Goal: Task Accomplishment & Management: Complete application form

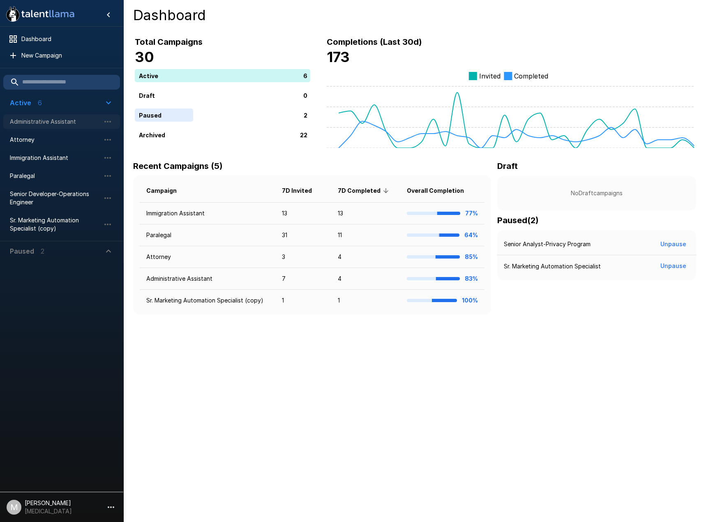
click at [47, 120] on span "Administrative Assistant" at bounding box center [55, 122] width 90 height 8
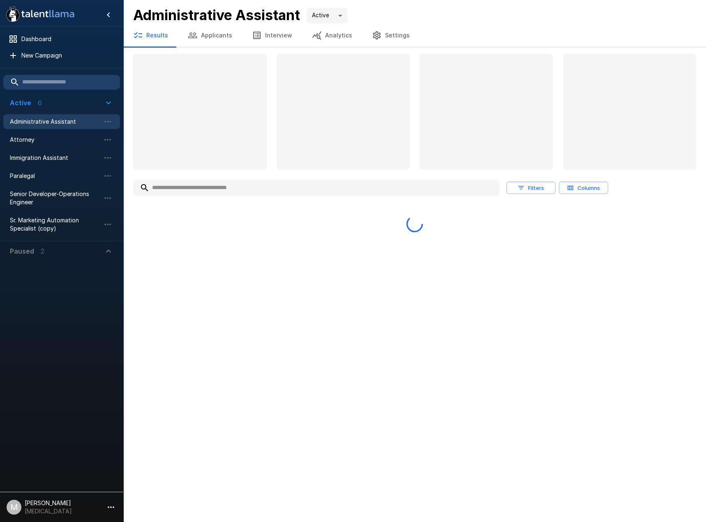
click at [207, 190] on input "text" at bounding box center [316, 187] width 367 height 15
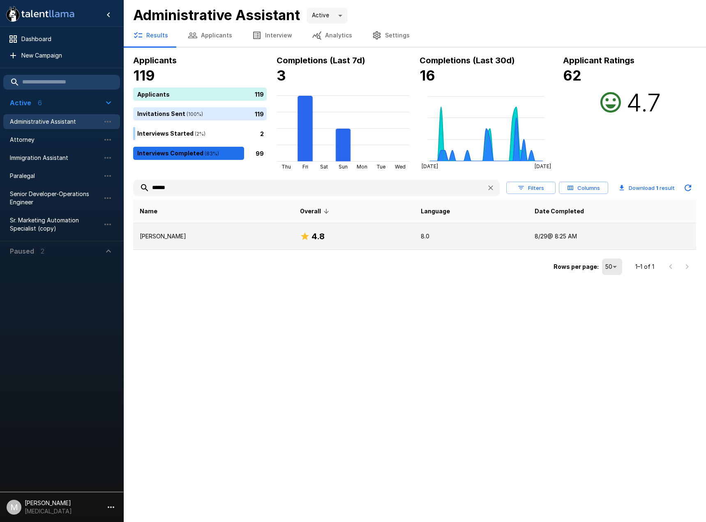
type input "******"
click at [187, 240] on p "Leslie Maldonado" at bounding box center [213, 236] width 147 height 8
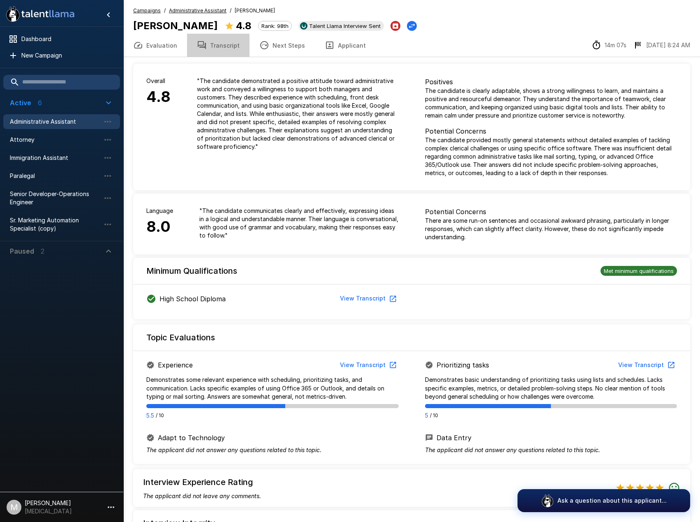
click at [223, 45] on button "Transcript" at bounding box center [218, 45] width 62 height 23
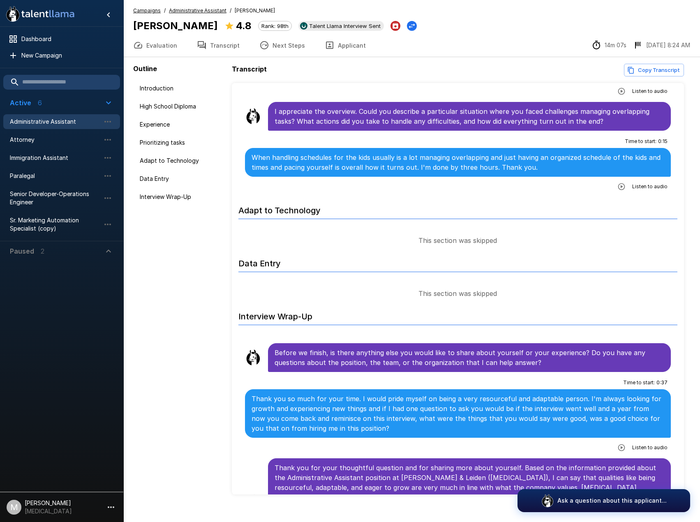
scroll to position [985, 0]
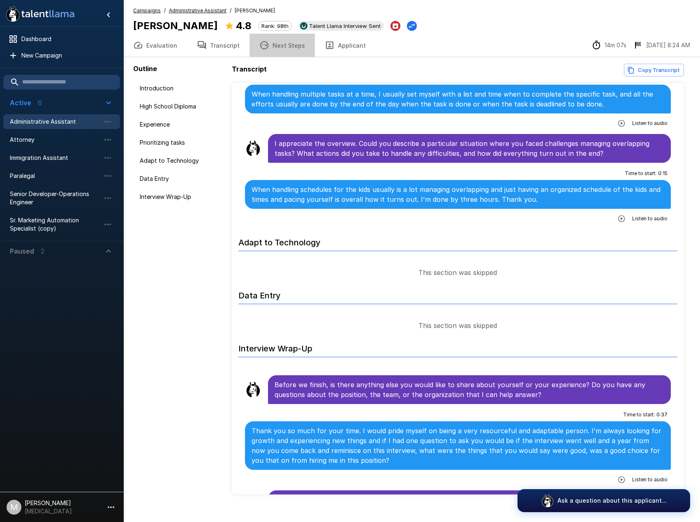
click at [278, 45] on button "Next Steps" at bounding box center [281, 45] width 65 height 23
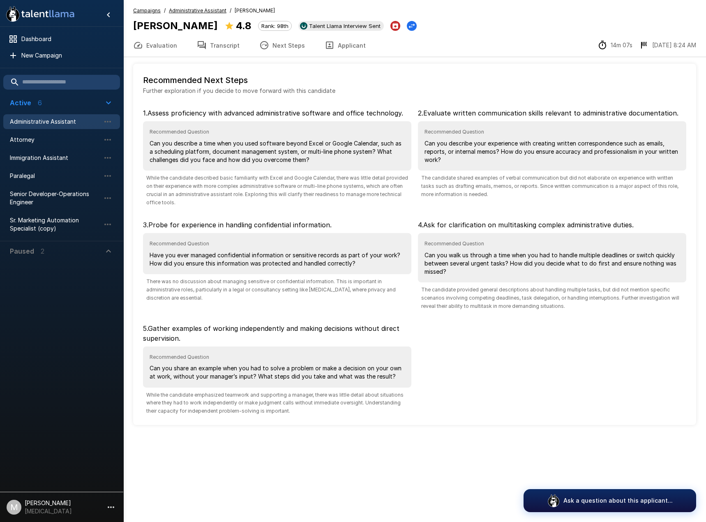
click at [341, 47] on button "Applicant" at bounding box center [345, 45] width 61 height 23
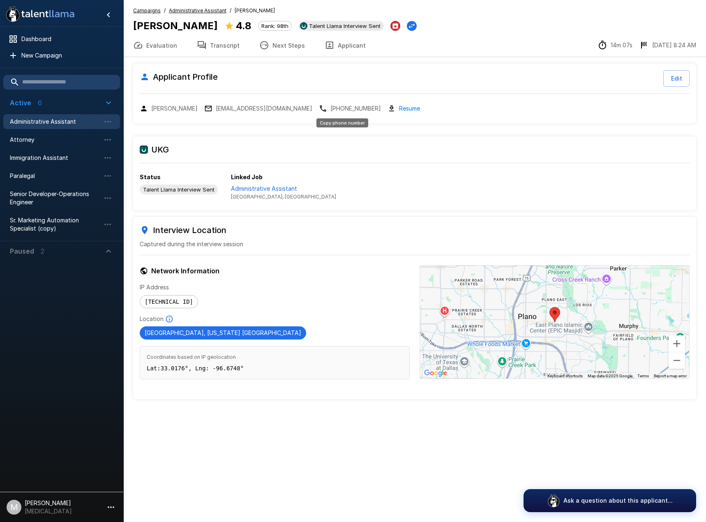
click at [347, 107] on p "+1 469-623-3518" at bounding box center [355, 108] width 51 height 8
click at [222, 44] on button "Transcript" at bounding box center [218, 45] width 62 height 23
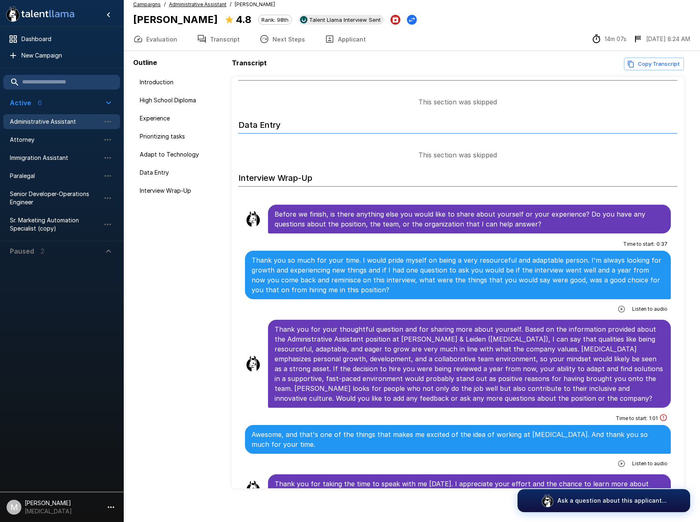
scroll to position [12, 0]
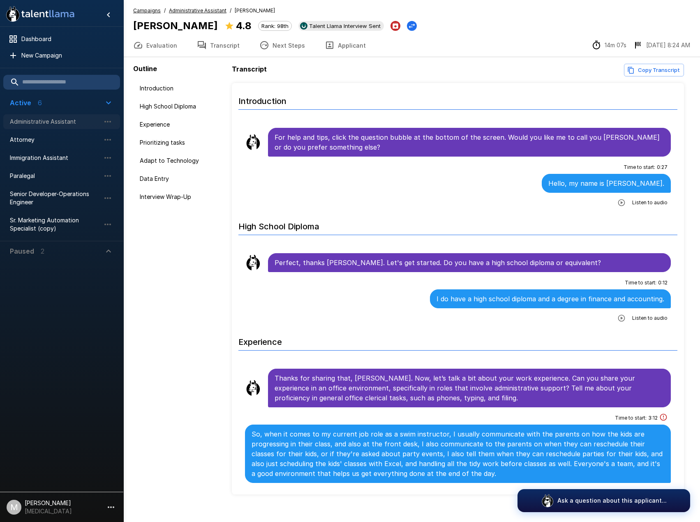
click at [31, 124] on span "Administrative Assistant" at bounding box center [55, 122] width 90 height 8
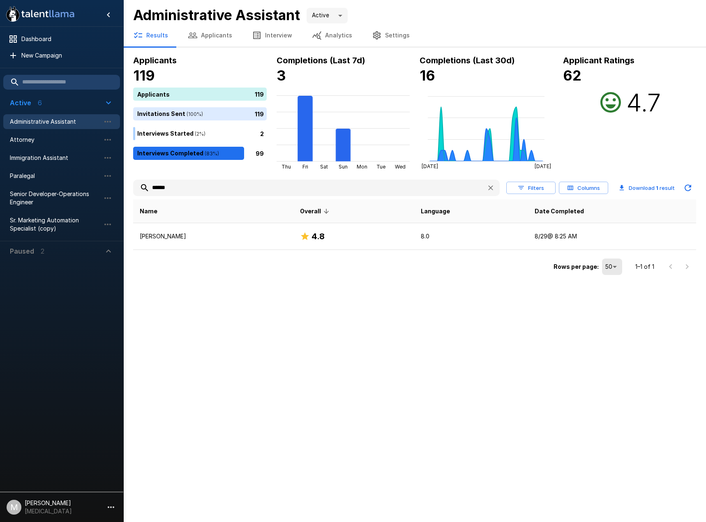
click at [491, 189] on icon "button" at bounding box center [491, 188] width 8 height 8
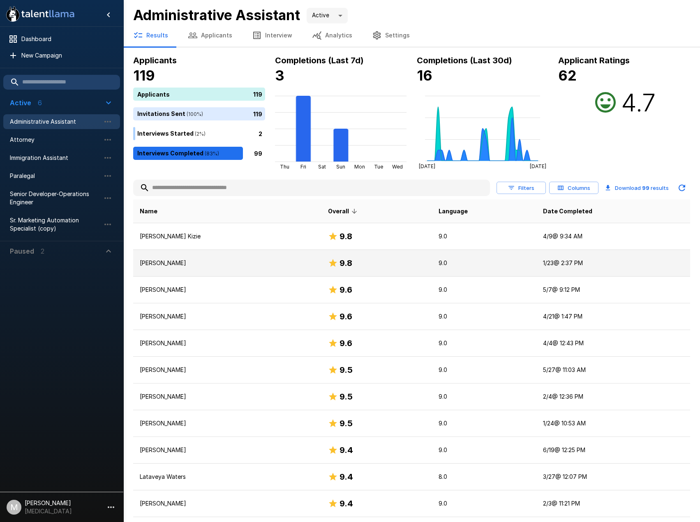
click at [196, 265] on p "Brittany Mcdonald" at bounding box center [227, 263] width 175 height 8
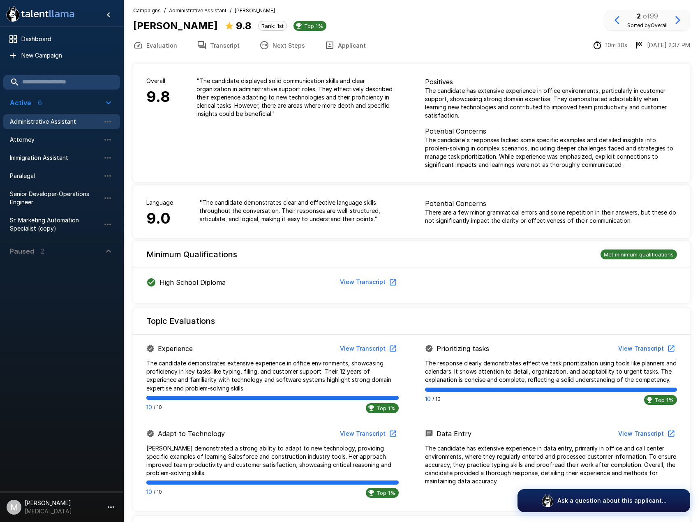
click at [218, 38] on button "Transcript" at bounding box center [218, 45] width 62 height 23
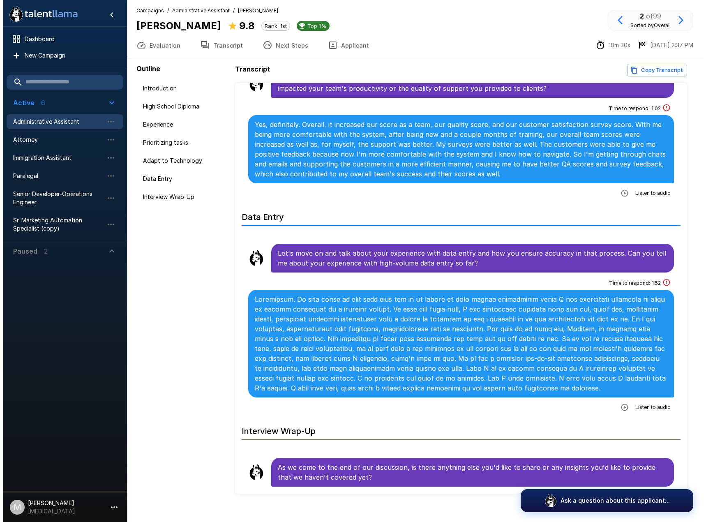
scroll to position [986, 0]
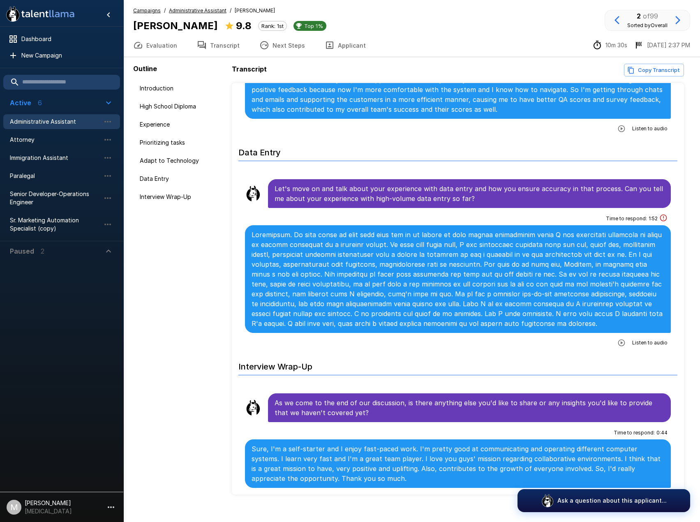
click at [328, 41] on icon "button" at bounding box center [330, 45] width 10 height 10
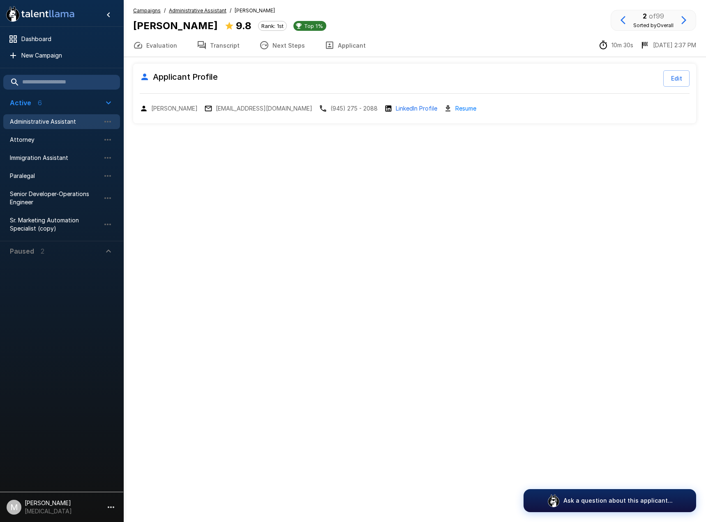
click at [470, 105] on link "Resume" at bounding box center [465, 108] width 21 height 9
click at [467, 108] on link "Resume" at bounding box center [465, 108] width 21 height 9
click at [474, 110] on link "Resume" at bounding box center [465, 108] width 21 height 9
click at [48, 119] on span "Administrative Assistant" at bounding box center [55, 122] width 90 height 8
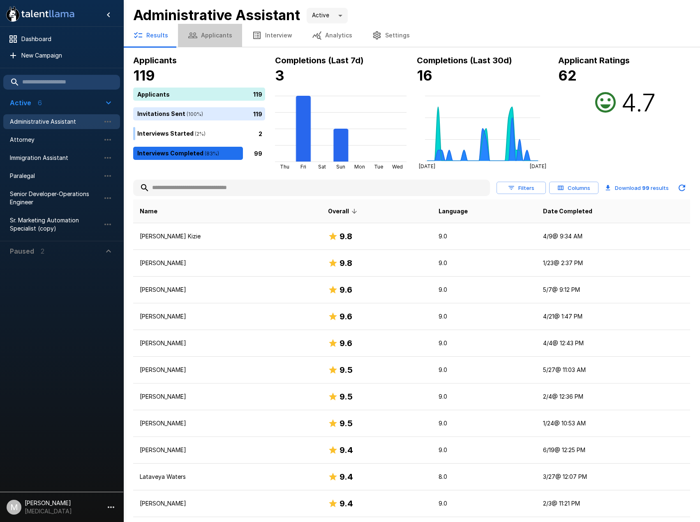
click at [210, 31] on button "Applicants" at bounding box center [210, 35] width 64 height 23
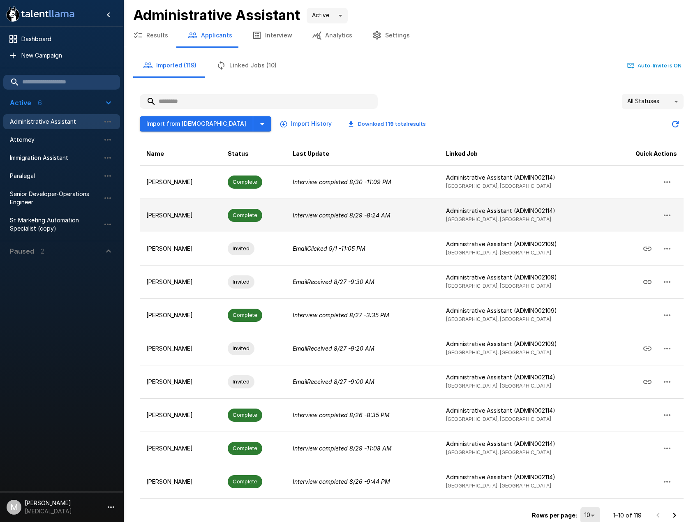
click at [343, 217] on icon "Interview completed 8/29 - 8:24 AM" at bounding box center [342, 215] width 98 height 7
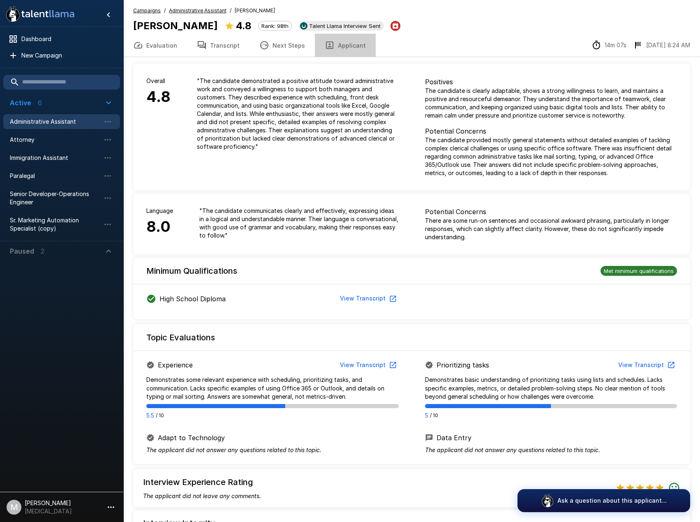
click at [339, 44] on button "Applicant" at bounding box center [345, 45] width 61 height 23
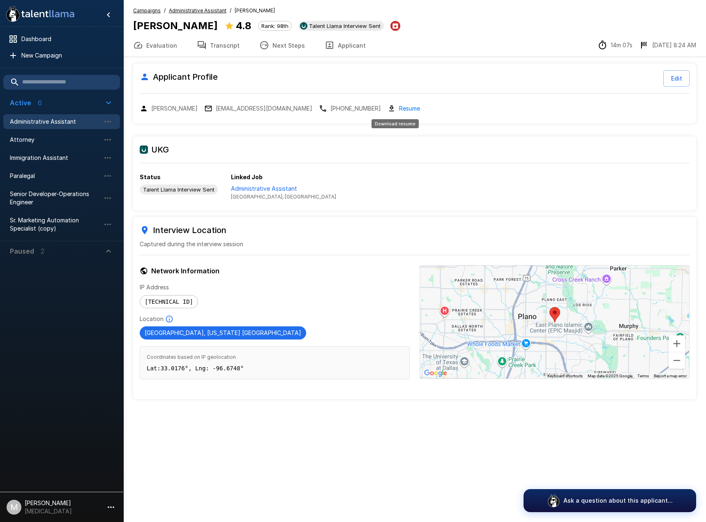
click at [400, 108] on link "Resume" at bounding box center [409, 108] width 21 height 9
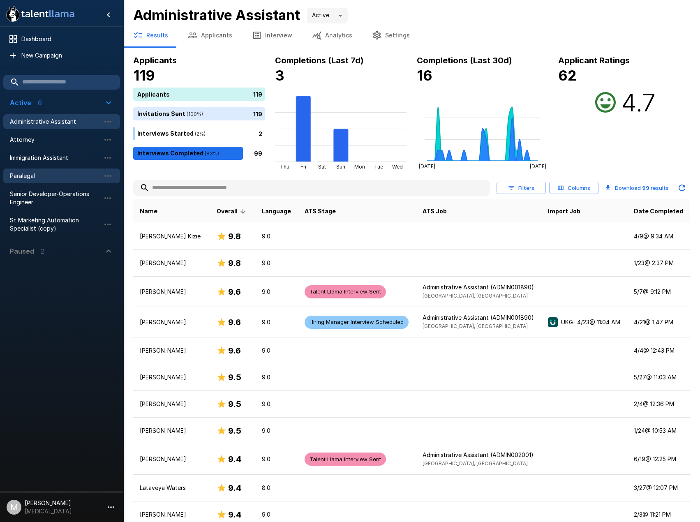
click at [33, 178] on span "Paralegal" at bounding box center [55, 176] width 90 height 8
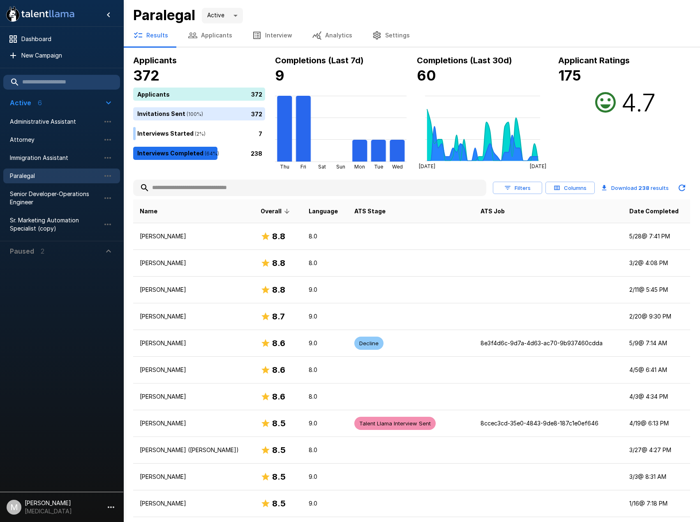
click at [308, 182] on input "text" at bounding box center [309, 187] width 353 height 15
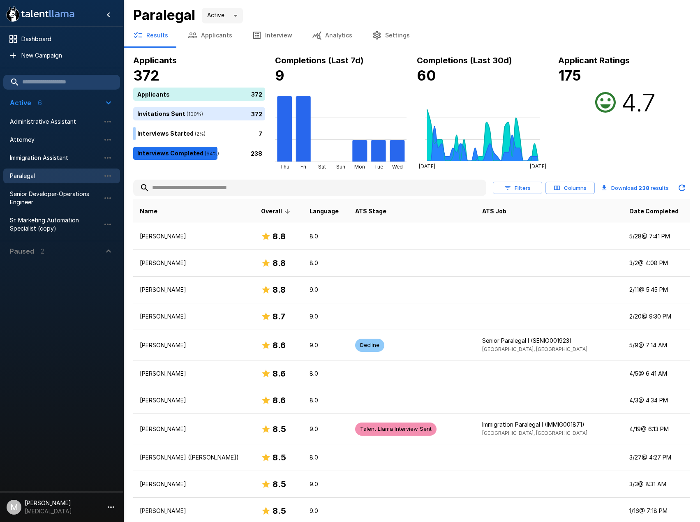
click at [315, 192] on input "text" at bounding box center [309, 187] width 353 height 15
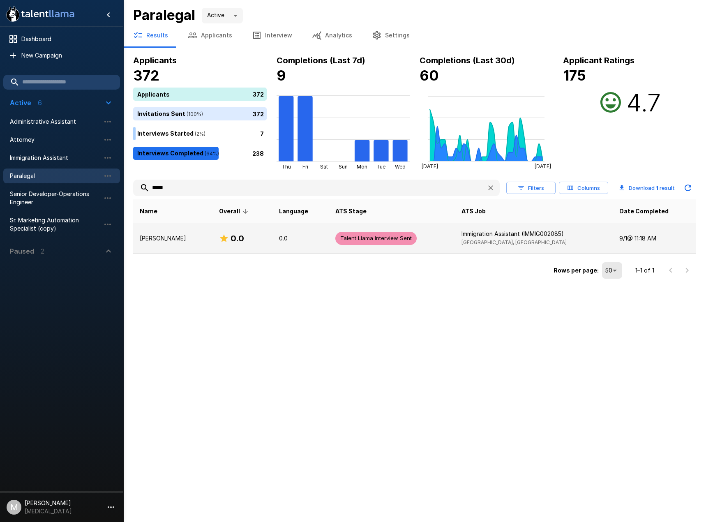
type input "*****"
click at [282, 239] on td "0.0" at bounding box center [300, 238] width 56 height 30
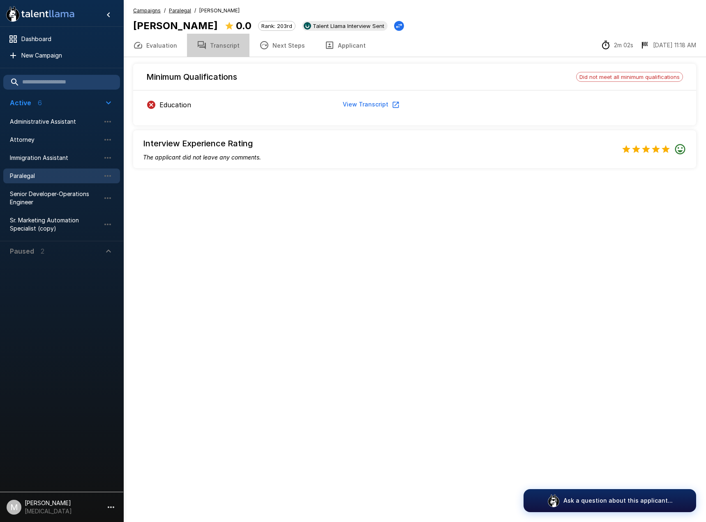
click at [218, 39] on button "Transcript" at bounding box center [218, 45] width 62 height 23
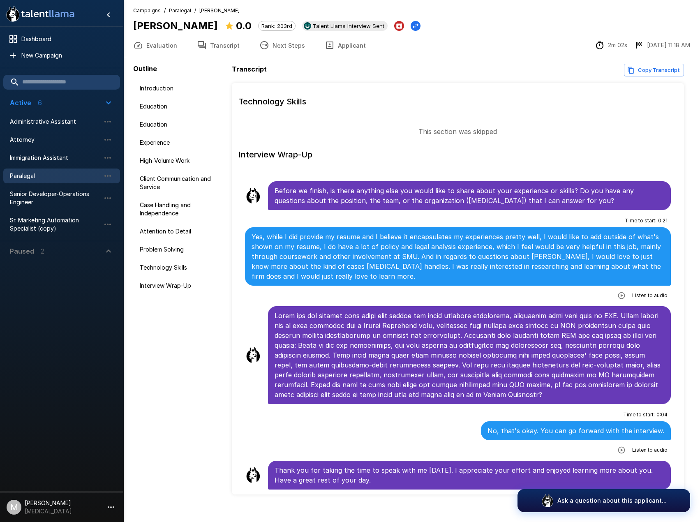
scroll to position [12, 0]
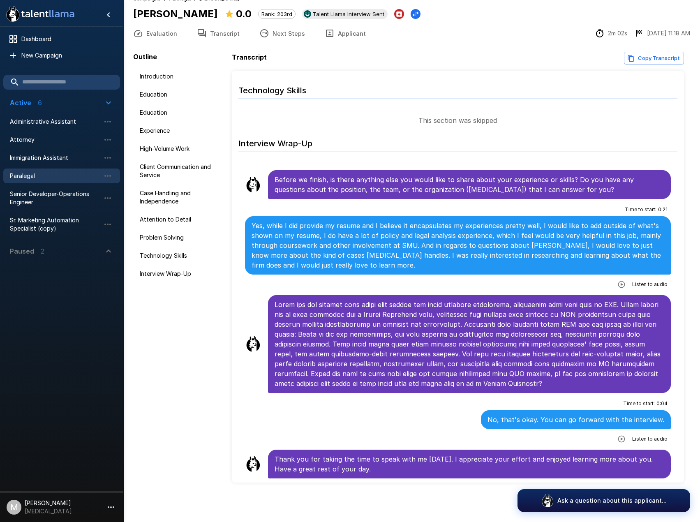
scroll to position [631, 0]
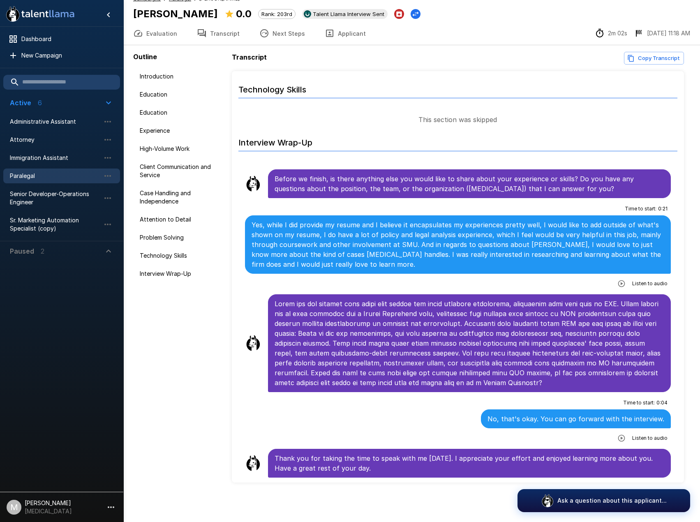
click at [337, 34] on button "Applicant" at bounding box center [345, 33] width 61 height 23
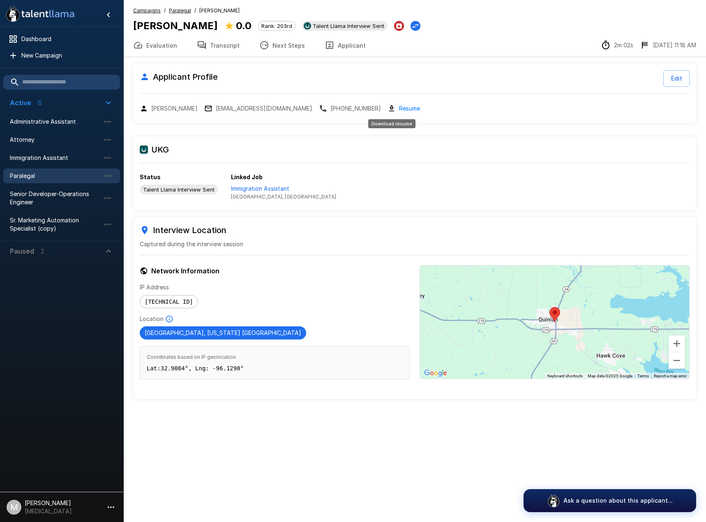
click at [403, 106] on link "Resume" at bounding box center [409, 108] width 21 height 9
click at [217, 46] on button "Transcript" at bounding box center [218, 45] width 62 height 23
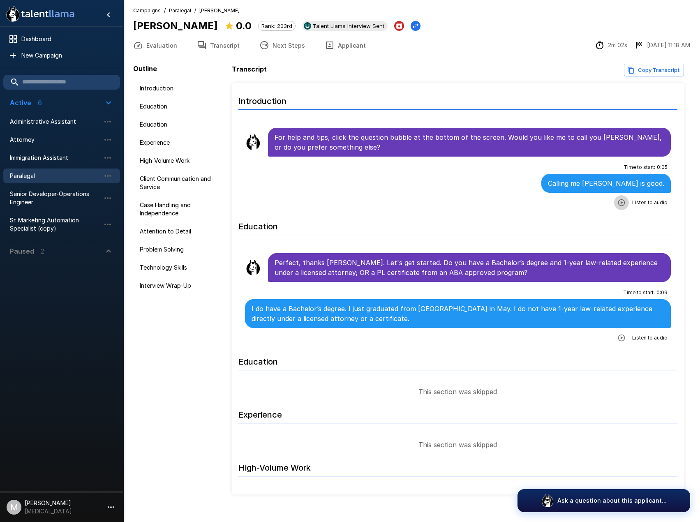
click at [621, 202] on button "button" at bounding box center [621, 202] width 15 height 15
click at [584, 204] on icon "button" at bounding box center [588, 203] width 8 height 8
click at [584, 203] on icon "button" at bounding box center [588, 203] width 8 height 8
click at [584, 202] on icon "button" at bounding box center [588, 203] width 8 height 8
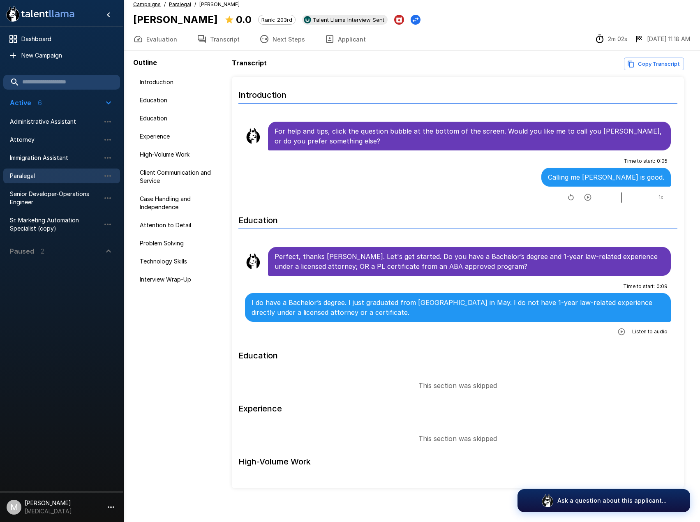
scroll to position [12, 0]
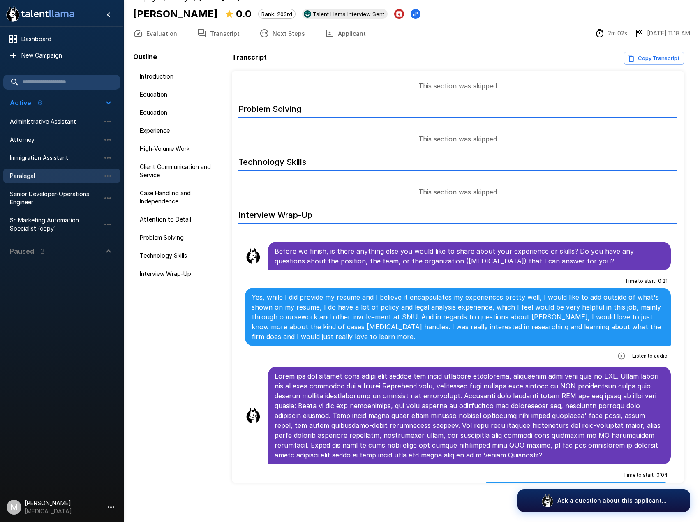
scroll to position [631, 0]
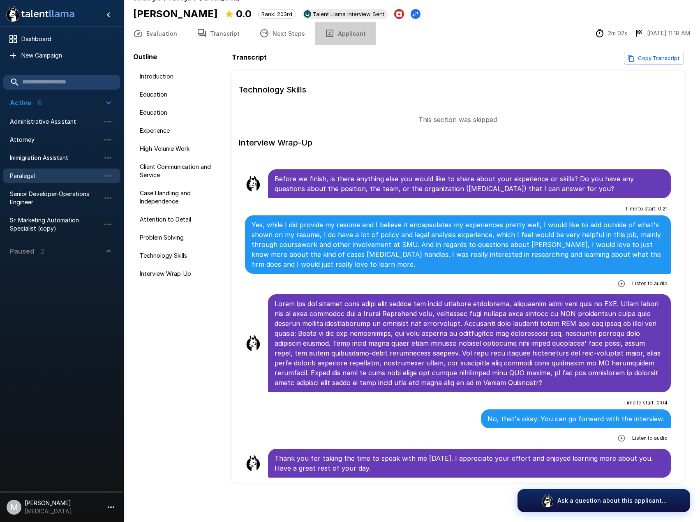
drag, startPoint x: 346, startPoint y: 22, endPoint x: 338, endPoint y: 35, distance: 14.9
click at [338, 35] on button "Applicant" at bounding box center [345, 33] width 61 height 23
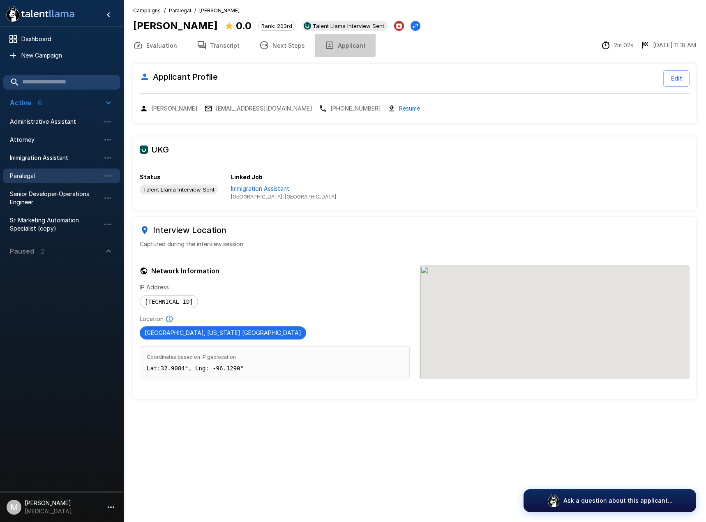
click at [335, 35] on button "Applicant" at bounding box center [345, 45] width 61 height 23
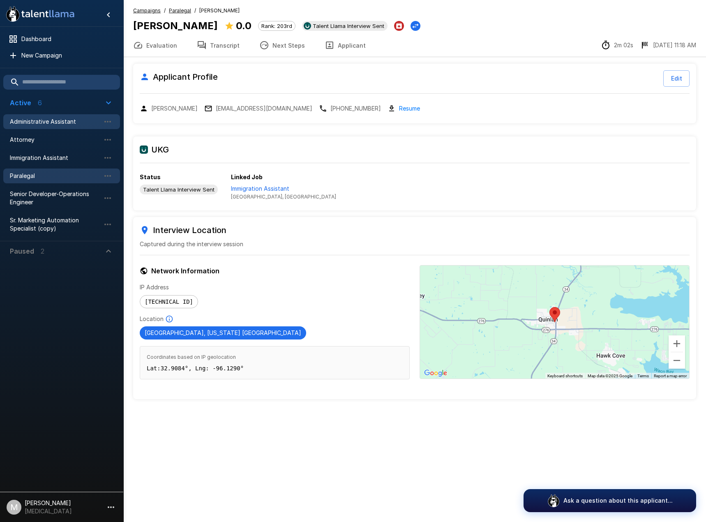
click at [51, 122] on span "Administrative Assistant" at bounding box center [55, 122] width 90 height 8
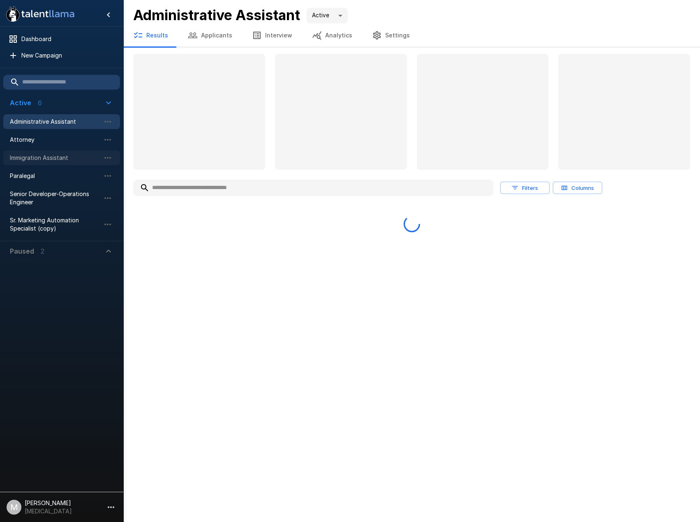
click at [42, 154] on span "Immigration Assistant" at bounding box center [55, 158] width 90 height 8
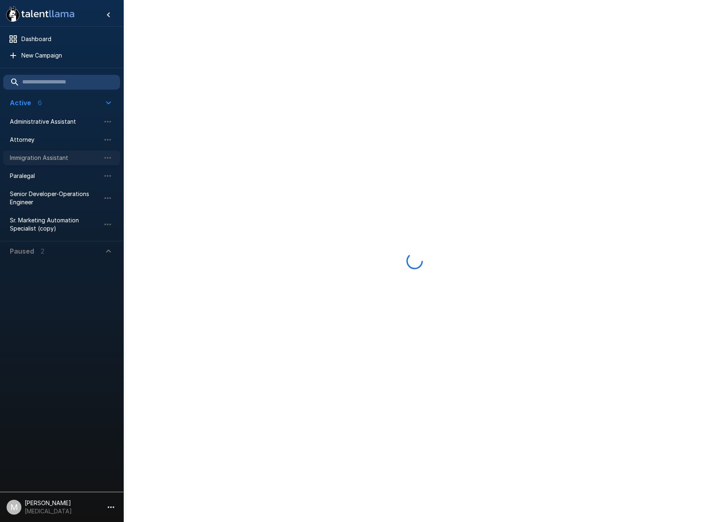
click at [42, 155] on span "Immigration Assistant" at bounding box center [55, 158] width 90 height 8
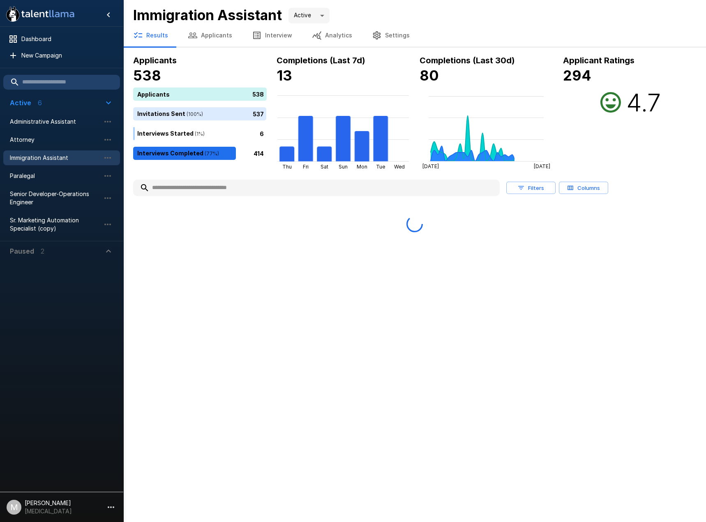
click at [211, 42] on button "Applicants" at bounding box center [210, 35] width 64 height 23
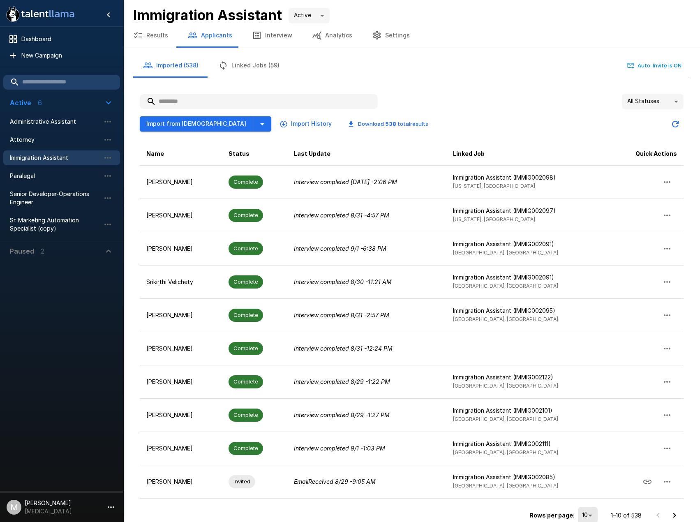
click at [221, 97] on input "text" at bounding box center [259, 101] width 238 height 15
click at [257, 123] on icon "button" at bounding box center [262, 124] width 10 height 10
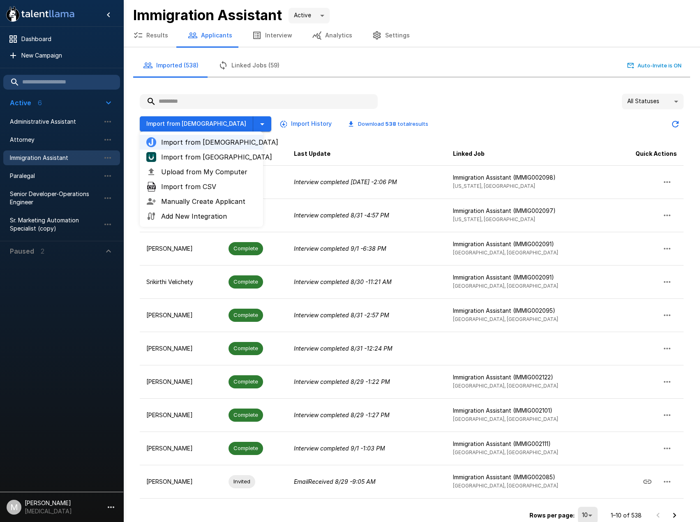
click at [182, 173] on span "Upload from My Computer" at bounding box center [208, 172] width 95 height 10
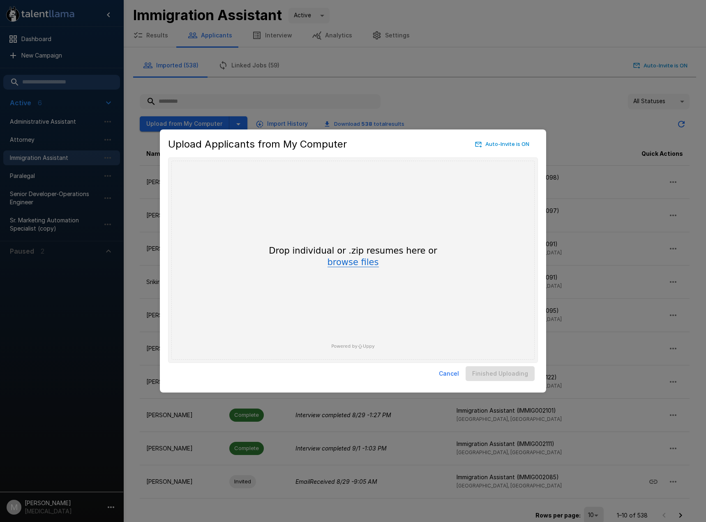
click at [337, 261] on button "browse files" at bounding box center [353, 262] width 51 height 9
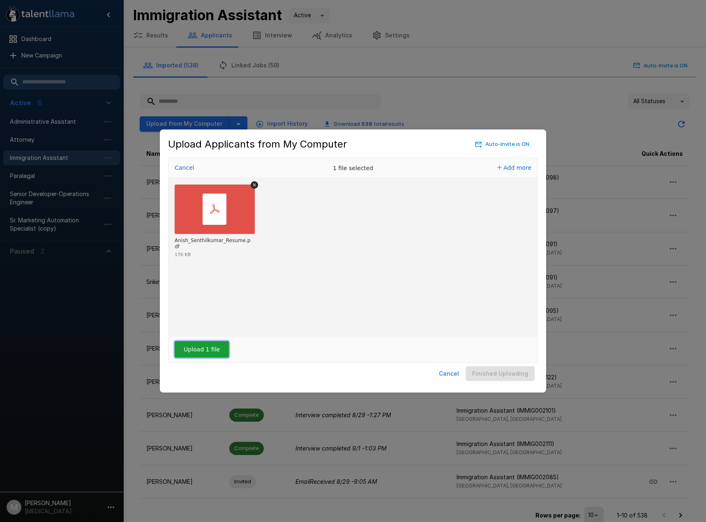
drag, startPoint x: 223, startPoint y: 352, endPoint x: 218, endPoint y: 352, distance: 4.5
click at [218, 352] on button "Upload 1 file" at bounding box center [202, 349] width 54 height 16
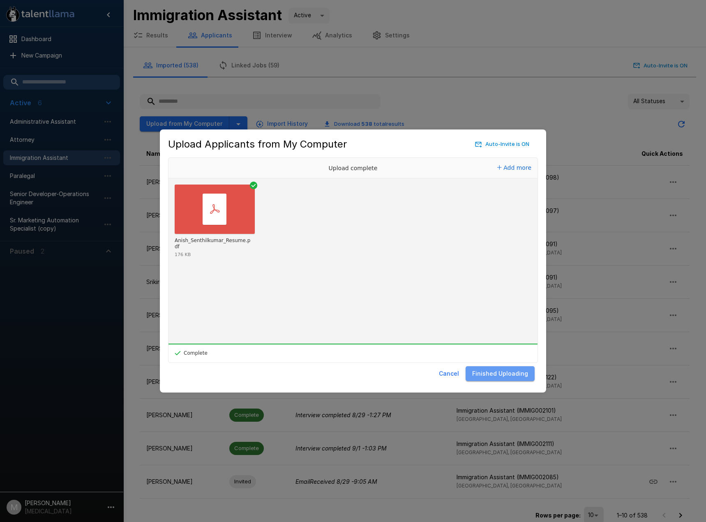
click at [504, 378] on button "Finished Uploading" at bounding box center [500, 373] width 69 height 15
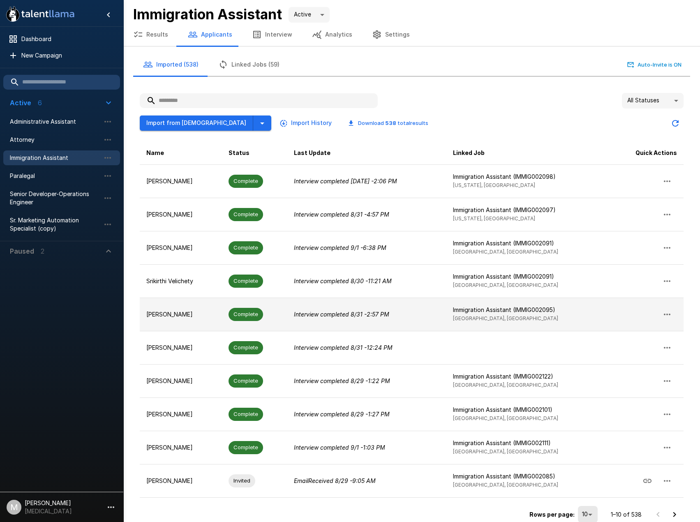
scroll to position [11, 0]
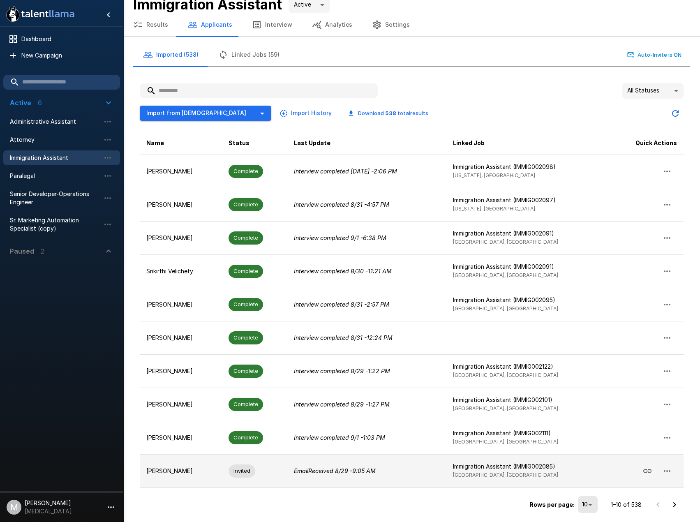
click at [305, 483] on td "Email Received [DATE] 9:05 AM" at bounding box center [366, 470] width 159 height 33
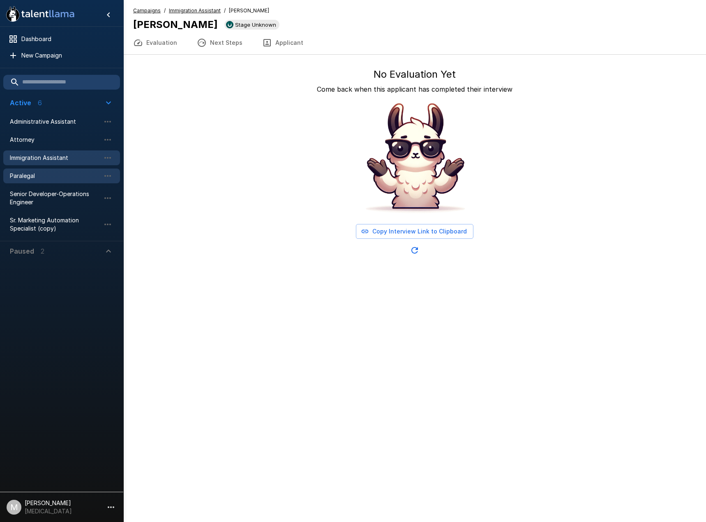
click at [66, 179] on span "Paralegal" at bounding box center [55, 176] width 90 height 8
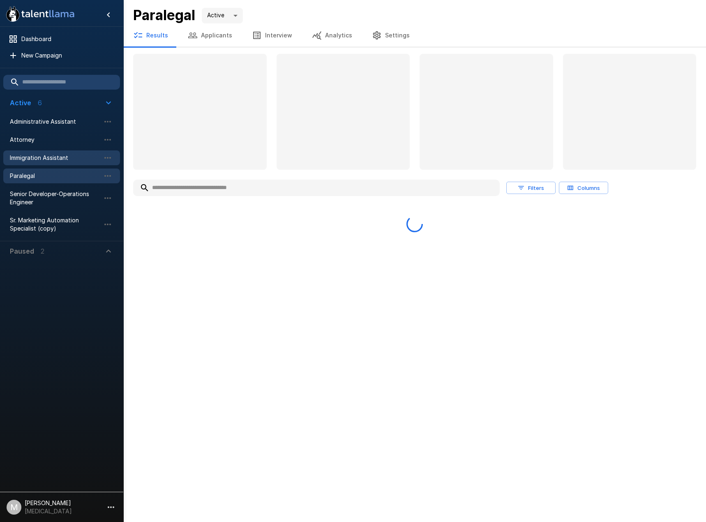
click at [62, 160] on span "Immigration Assistant" at bounding box center [55, 158] width 90 height 8
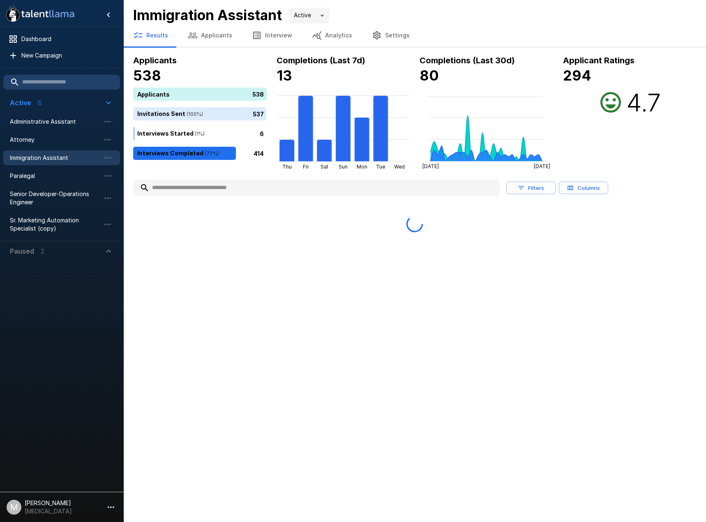
click at [233, 44] on button "Applicants" at bounding box center [210, 35] width 64 height 23
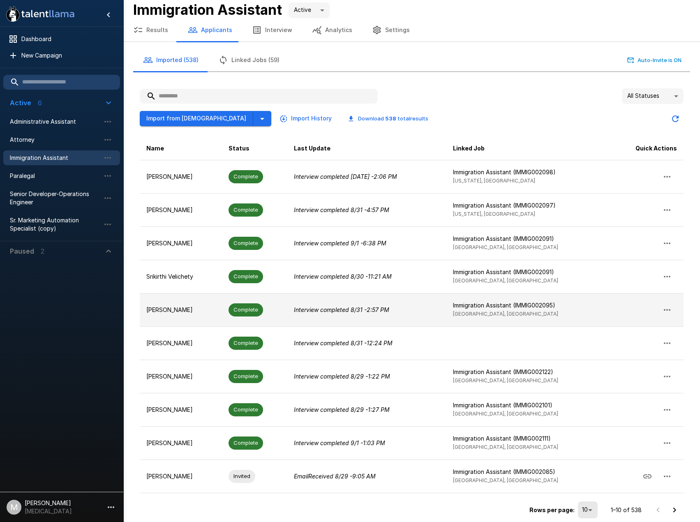
scroll to position [11, 0]
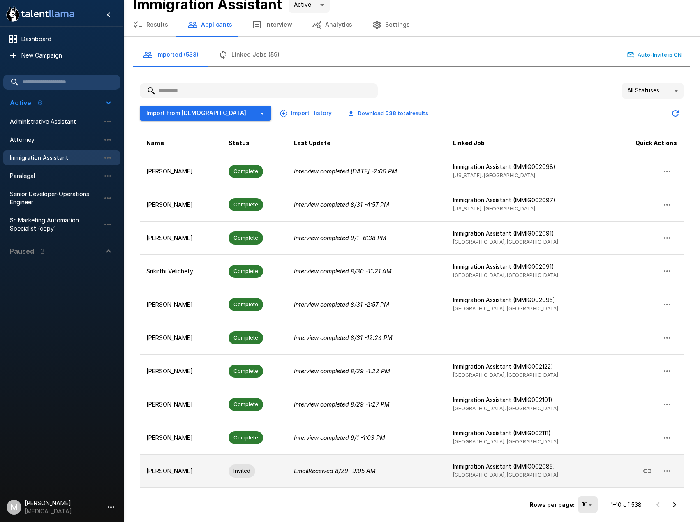
click at [255, 469] on span "Invited" at bounding box center [241, 471] width 27 height 8
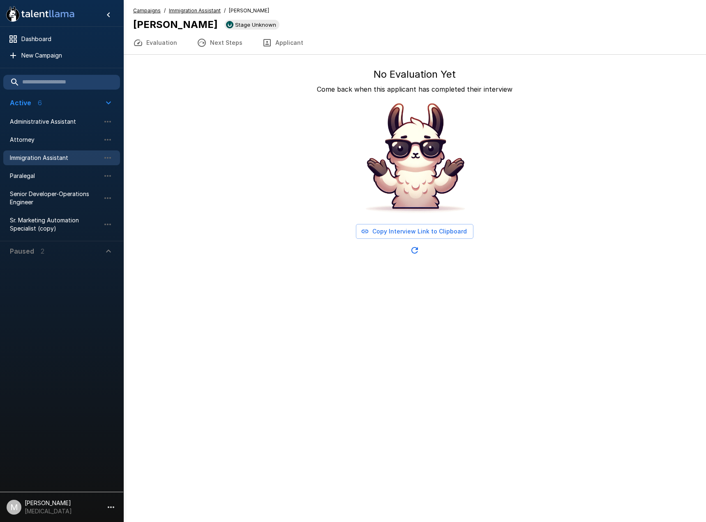
click at [417, 231] on button "Copy Interview Link to Clipboard" at bounding box center [415, 231] width 118 height 15
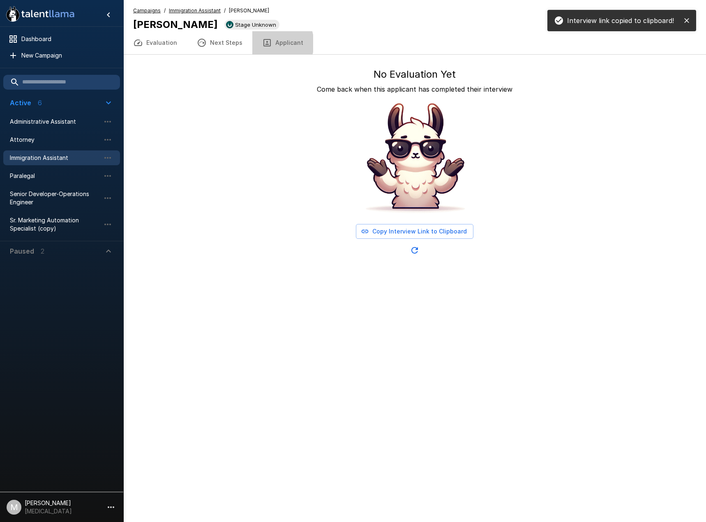
click at [265, 44] on icon "button" at bounding box center [267, 43] width 10 height 10
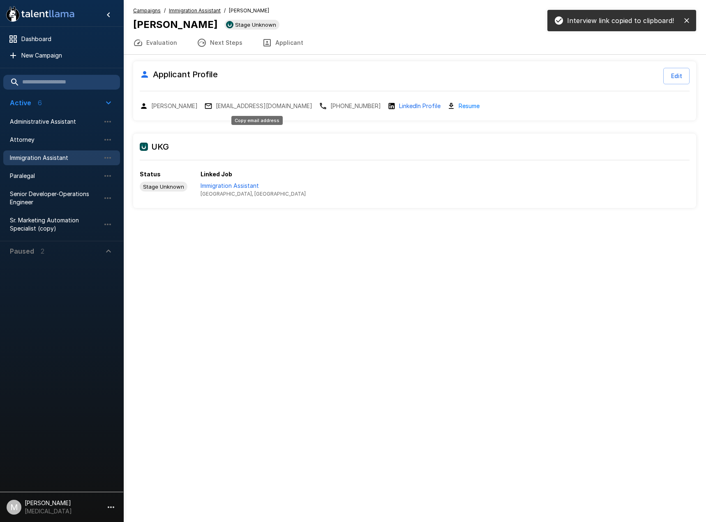
click at [259, 105] on p "anishsenthkumar@gmail.com" at bounding box center [264, 106] width 97 height 8
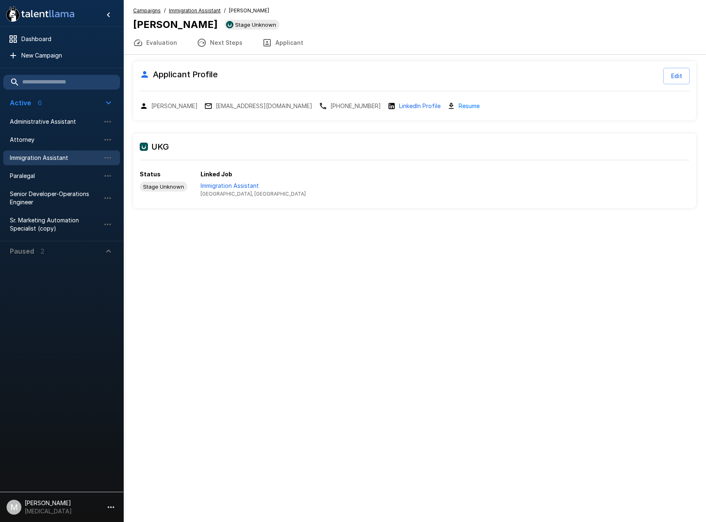
click at [45, 156] on span "Immigration Assistant" at bounding box center [55, 158] width 90 height 8
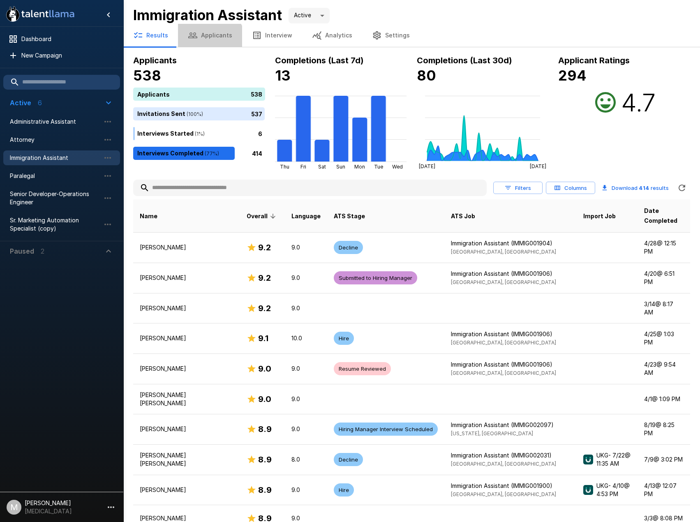
click at [208, 43] on button "Applicants" at bounding box center [210, 35] width 64 height 23
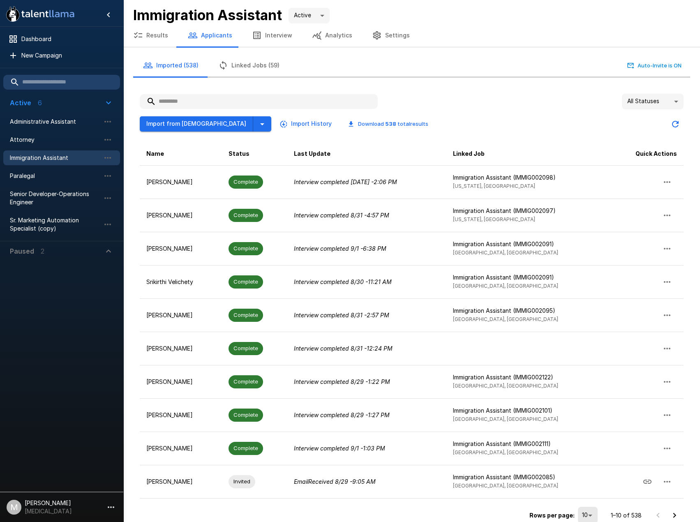
click at [281, 98] on input "text" at bounding box center [259, 101] width 238 height 15
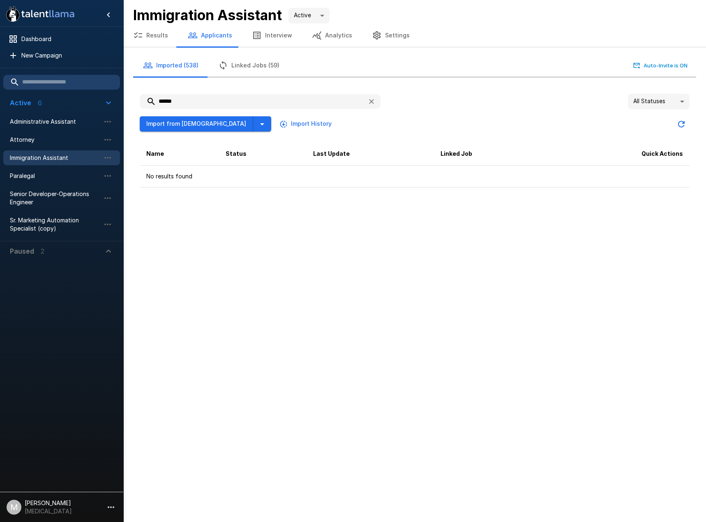
type input "******"
drag, startPoint x: 380, startPoint y: 111, endPoint x: 377, endPoint y: 107, distance: 4.7
click at [379, 110] on div "Import from Jobvite Import History" at bounding box center [415, 120] width 550 height 23
click at [374, 102] on icon "button" at bounding box center [371, 101] width 8 height 8
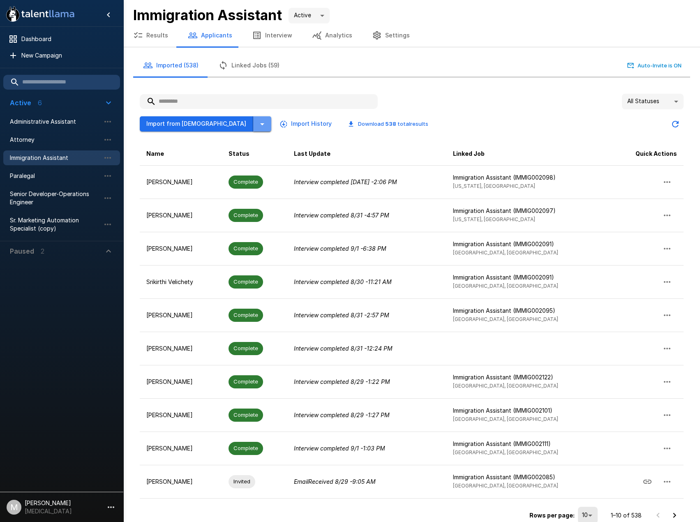
click at [253, 118] on button "button" at bounding box center [262, 123] width 18 height 15
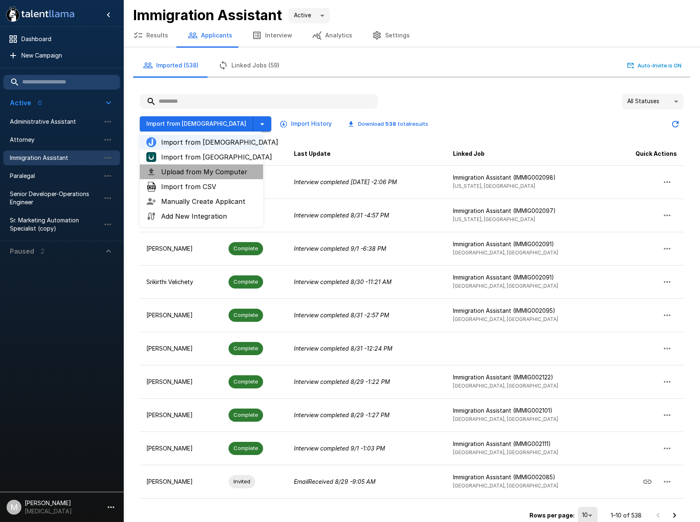
click at [196, 169] on span "Upload from My Computer" at bounding box center [208, 172] width 95 height 10
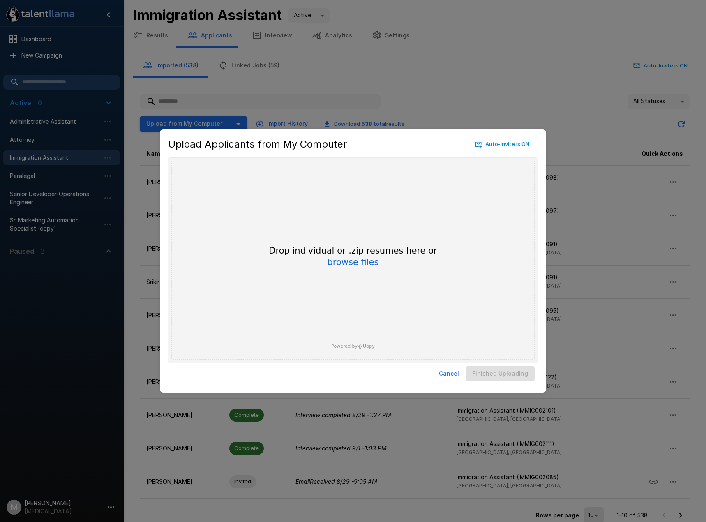
click at [357, 265] on button "browse files" at bounding box center [353, 262] width 51 height 9
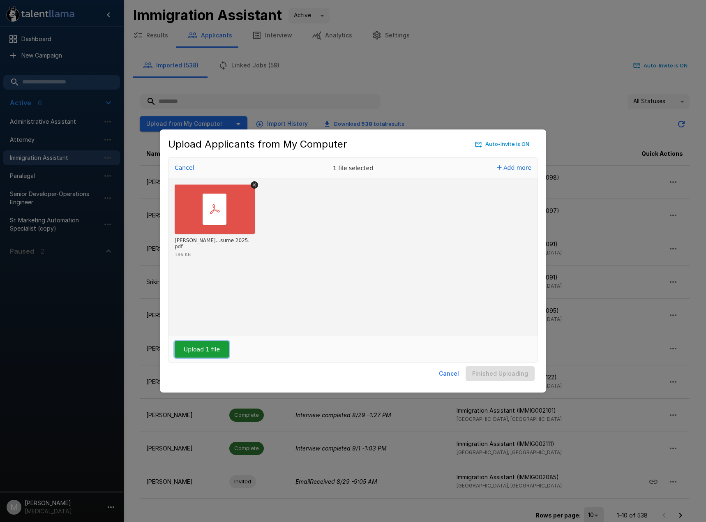
click at [189, 346] on button "Upload 1 file" at bounding box center [202, 349] width 54 height 16
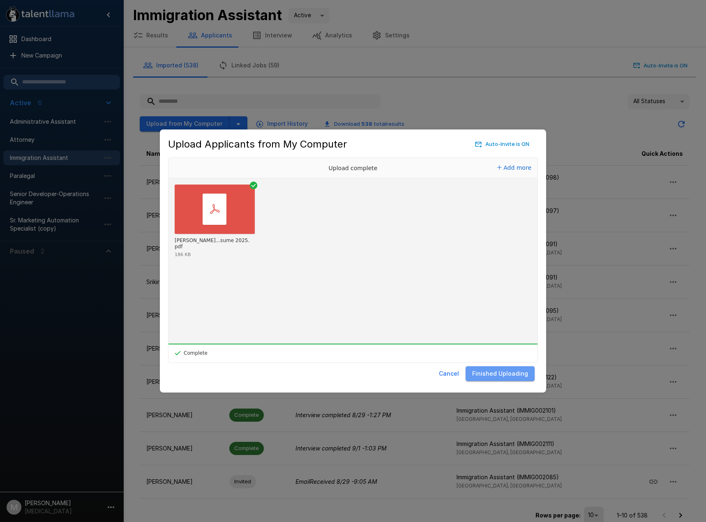
click at [512, 372] on button "Finished Uploading" at bounding box center [500, 373] width 69 height 15
